Goal: Transaction & Acquisition: Book appointment/travel/reservation

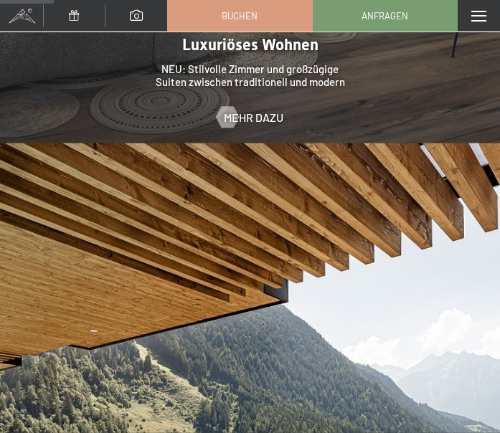
scroll to position [1282, 0]
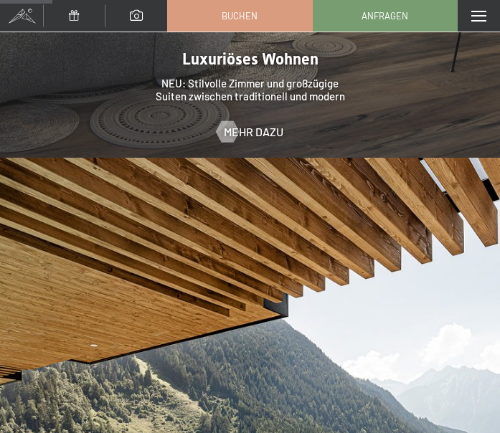
click at [479, 18] on span at bounding box center [478, 16] width 15 height 11
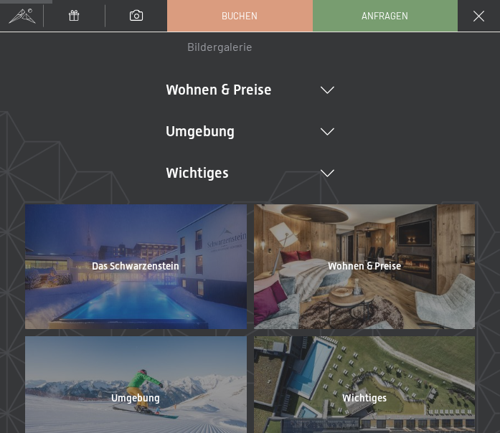
scroll to position [287, 0]
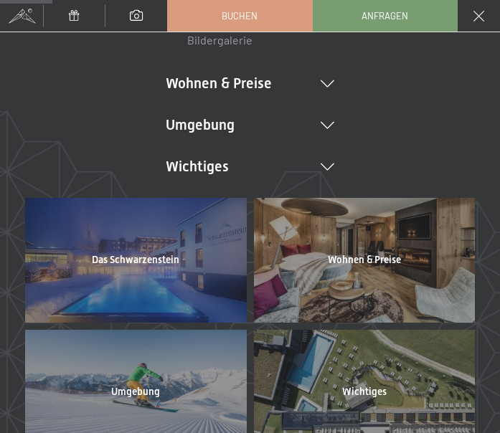
click at [326, 165] on icon at bounding box center [328, 167] width 14 height 7
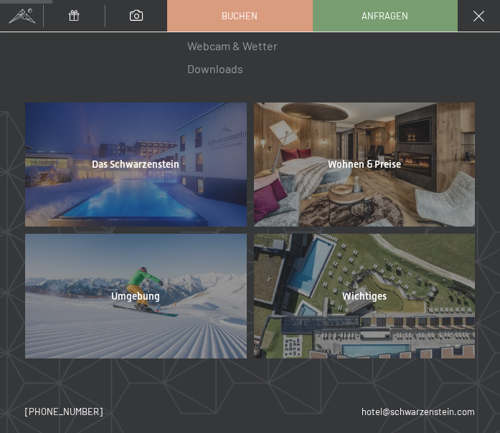
scroll to position [481, 0]
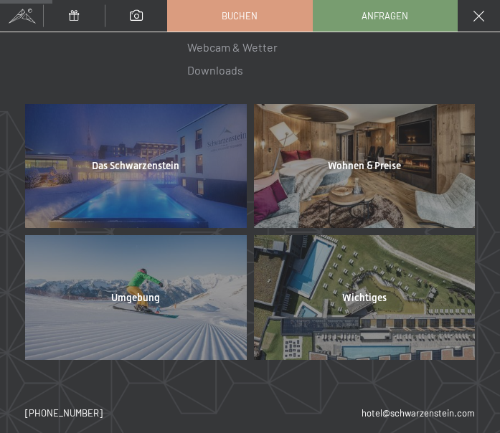
click at [418, 407] on link "hotel@ no-spam. schwarzenstein. no-spam. com" at bounding box center [418, 413] width 113 height 13
click at [422, 410] on link "hotel@ no-spam. schwarzenstein. no-spam. com" at bounding box center [418, 413] width 113 height 13
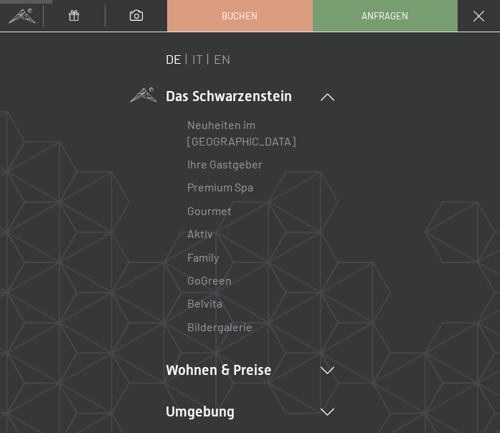
scroll to position [-5, 0]
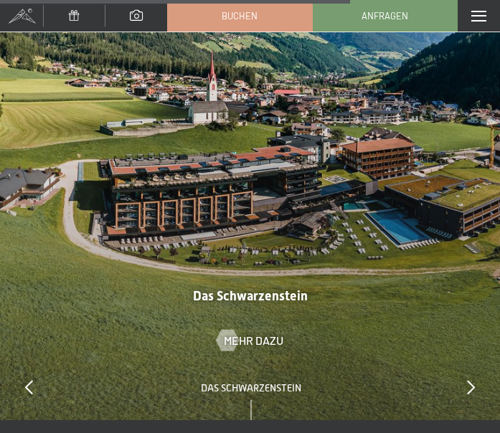
scroll to position [4826, 0]
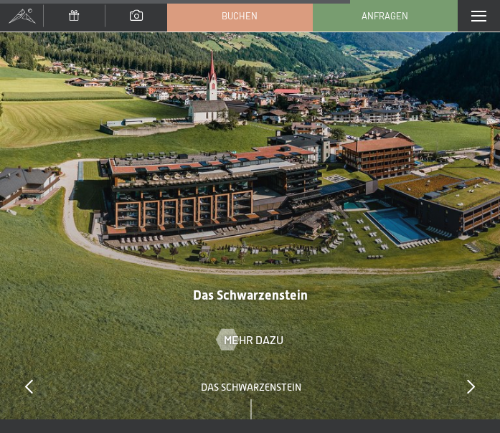
click at [486, 351] on div at bounding box center [250, 108] width 500 height 625
click at [483, 381] on div "slide 1 of 4 Das Schwarzenstein Wohnen & Preise Umgebung Wichtiges" at bounding box center [250, 400] width 500 height 39
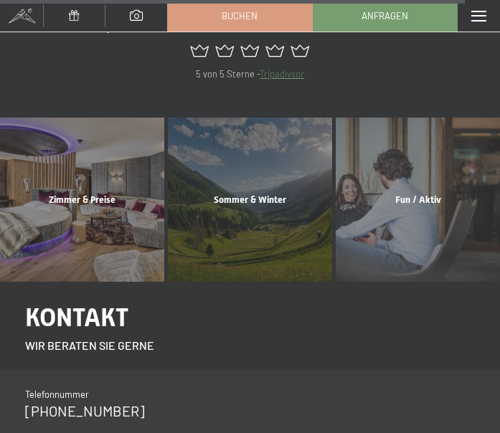
scroll to position [6466, 0]
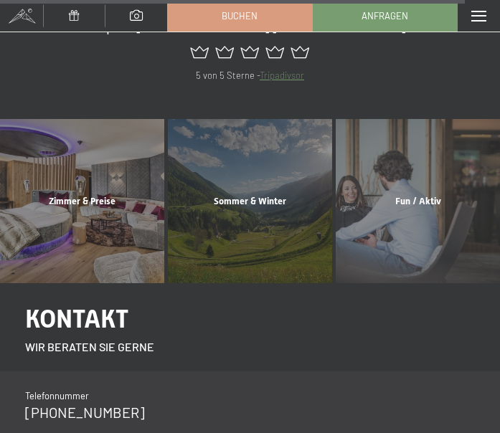
click at [74, 161] on div "Zimmer & Preise Mehr erfahren" at bounding box center [83, 201] width 168 height 164
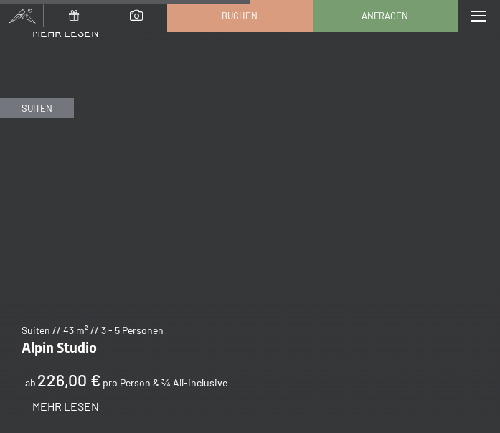
scroll to position [3341, 0]
